Goal: Task Accomplishment & Management: Use online tool/utility

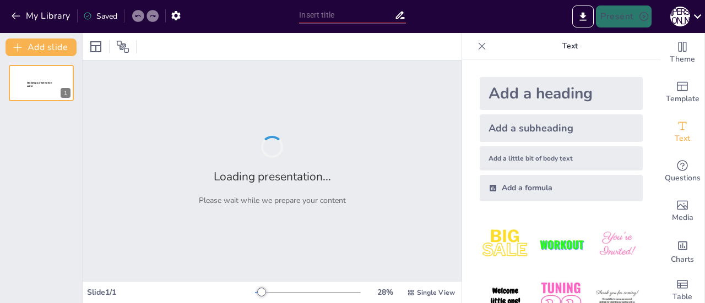
type input "Емоційна грамотність: основа для здорового освітнього середовища"
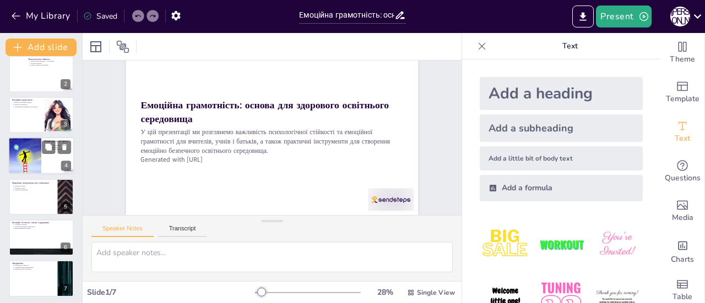
scroll to position [52, 0]
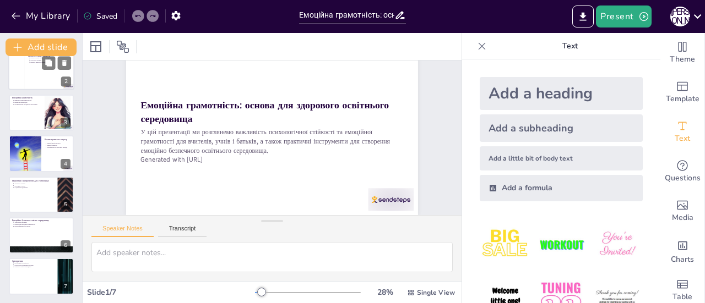
click at [39, 80] on div at bounding box center [41, 71] width 66 height 37
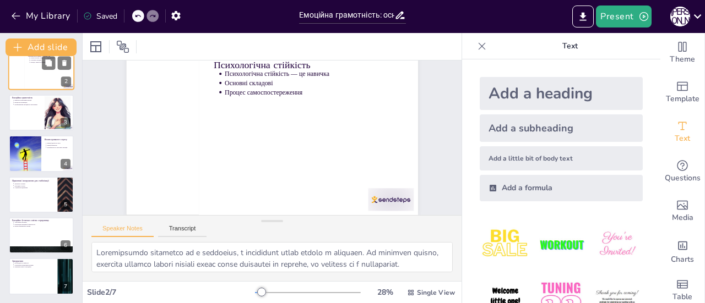
scroll to position [0, 0]
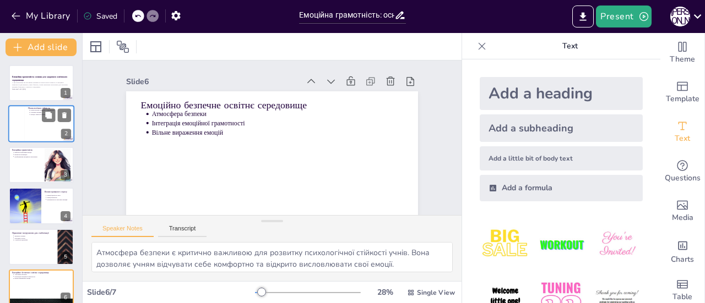
type textarea "Психологічна стійкість та емоційна грамотність є критично важливими для сучасни…"
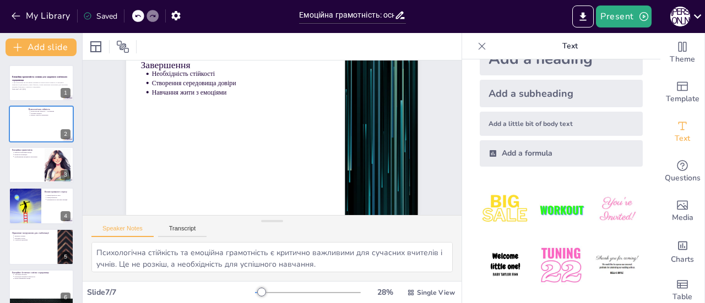
scroll to position [35, 0]
click at [596, 205] on img at bounding box center [616, 209] width 51 height 51
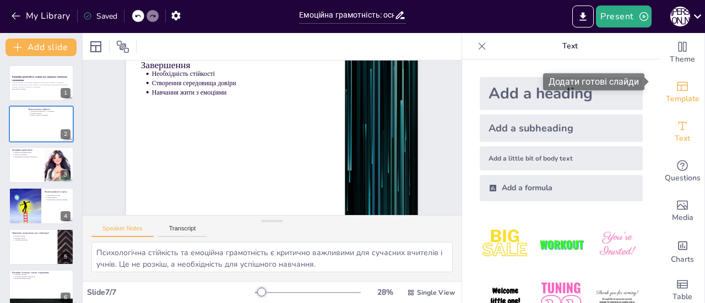
scroll to position [15, 0]
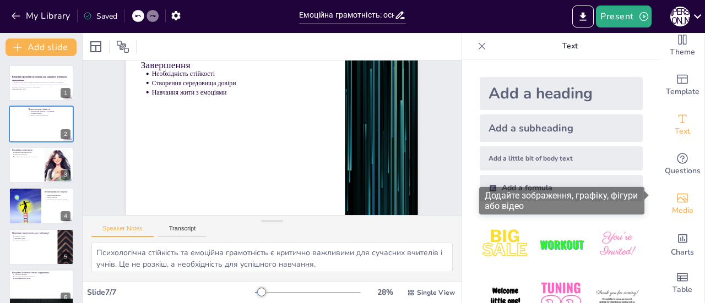
click at [677, 194] on icon "Add images, graphics, shapes or video" at bounding box center [682, 198] width 11 height 9
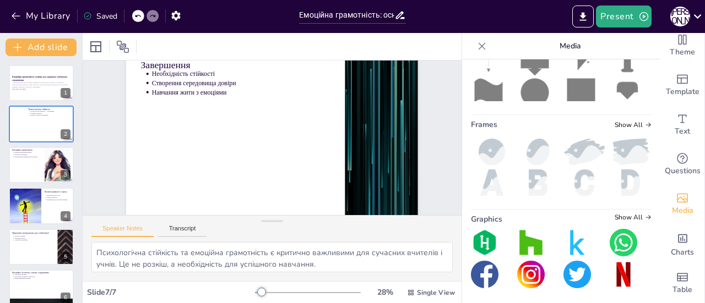
scroll to position [0, 0]
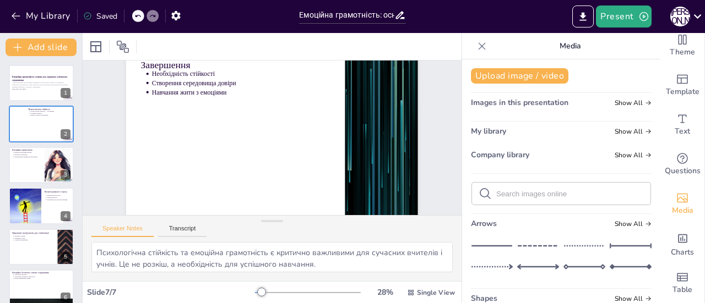
click at [476, 44] on icon at bounding box center [481, 46] width 11 height 11
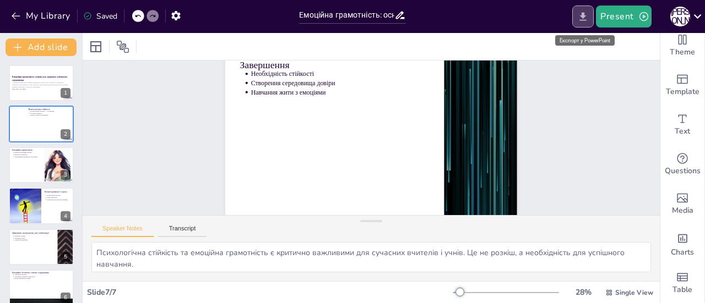
click at [587, 19] on icon "Export to PowerPoint" at bounding box center [583, 17] width 12 height 12
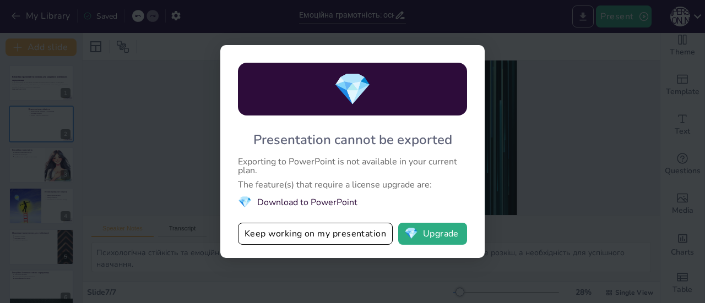
click at [587, 19] on div "💎 Presentation cannot be exported Exporting to PowerPoint is not available in y…" at bounding box center [352, 151] width 705 height 303
click at [429, 11] on div "💎 Presentation cannot be exported Exporting to PowerPoint is not available in y…" at bounding box center [352, 151] width 705 height 303
click at [546, 92] on div "💎 Presentation cannot be exported Exporting to PowerPoint is not available in y…" at bounding box center [352, 151] width 705 height 303
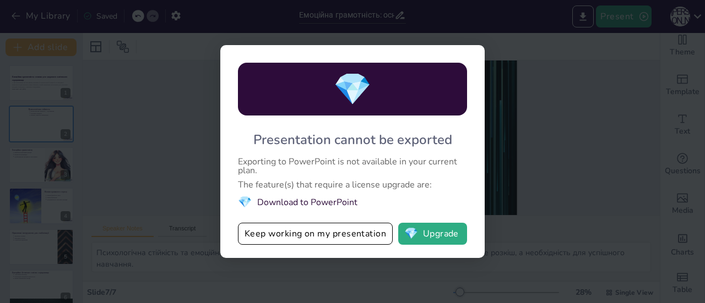
click at [546, 92] on div "💎 Presentation cannot be exported Exporting to PowerPoint is not available in y…" at bounding box center [352, 151] width 705 height 303
click at [258, 234] on button "Keep working on my presentation" at bounding box center [315, 234] width 155 height 22
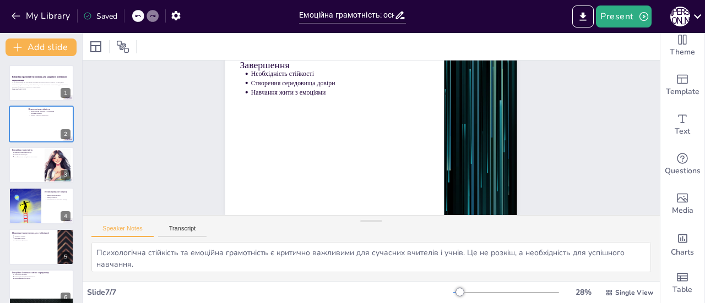
scroll to position [48, 0]
click at [696, 18] on icon at bounding box center [697, 16] width 15 height 15
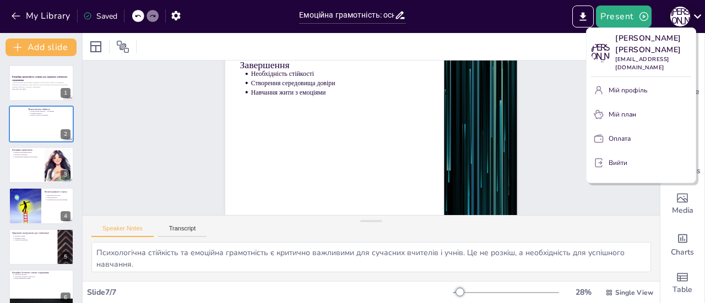
click at [696, 18] on div at bounding box center [352, 151] width 705 height 303
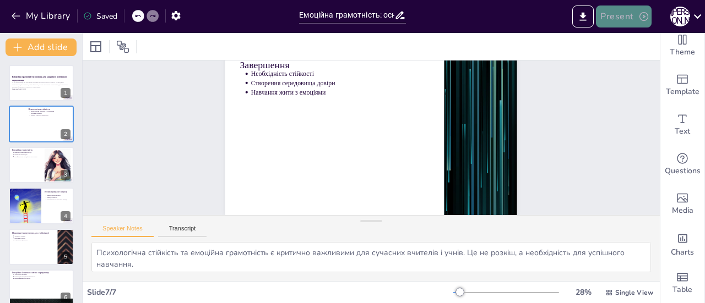
click at [633, 17] on button "Present" at bounding box center [623, 17] width 55 height 22
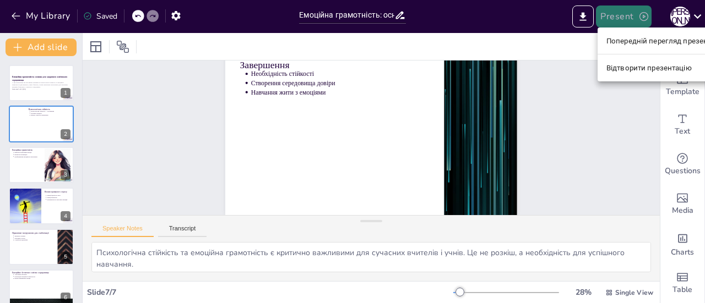
click at [633, 17] on div at bounding box center [352, 151] width 705 height 303
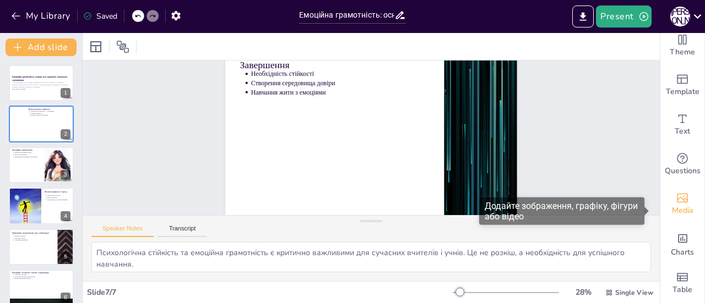
scroll to position [0, 0]
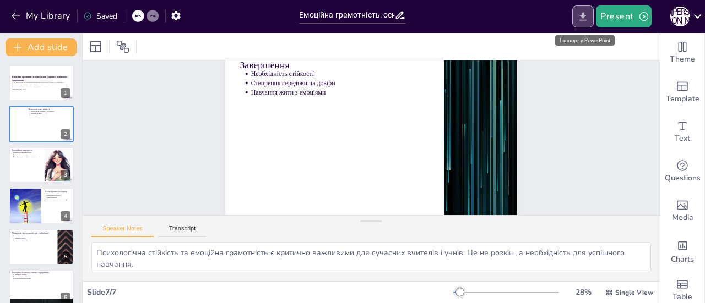
click at [580, 14] on icon "Export to PowerPoint" at bounding box center [583, 17] width 12 height 12
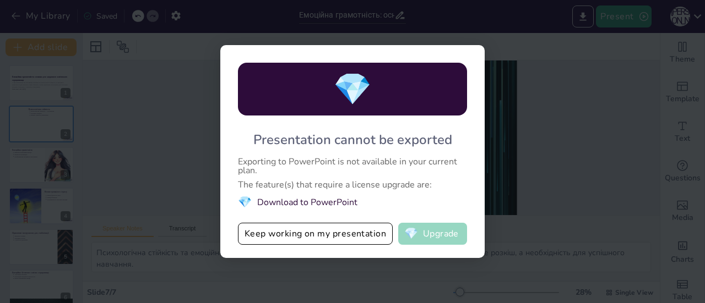
click at [449, 240] on button "💎 Upgrade" at bounding box center [432, 234] width 69 height 22
